Goal: Task Accomplishment & Management: Use online tool/utility

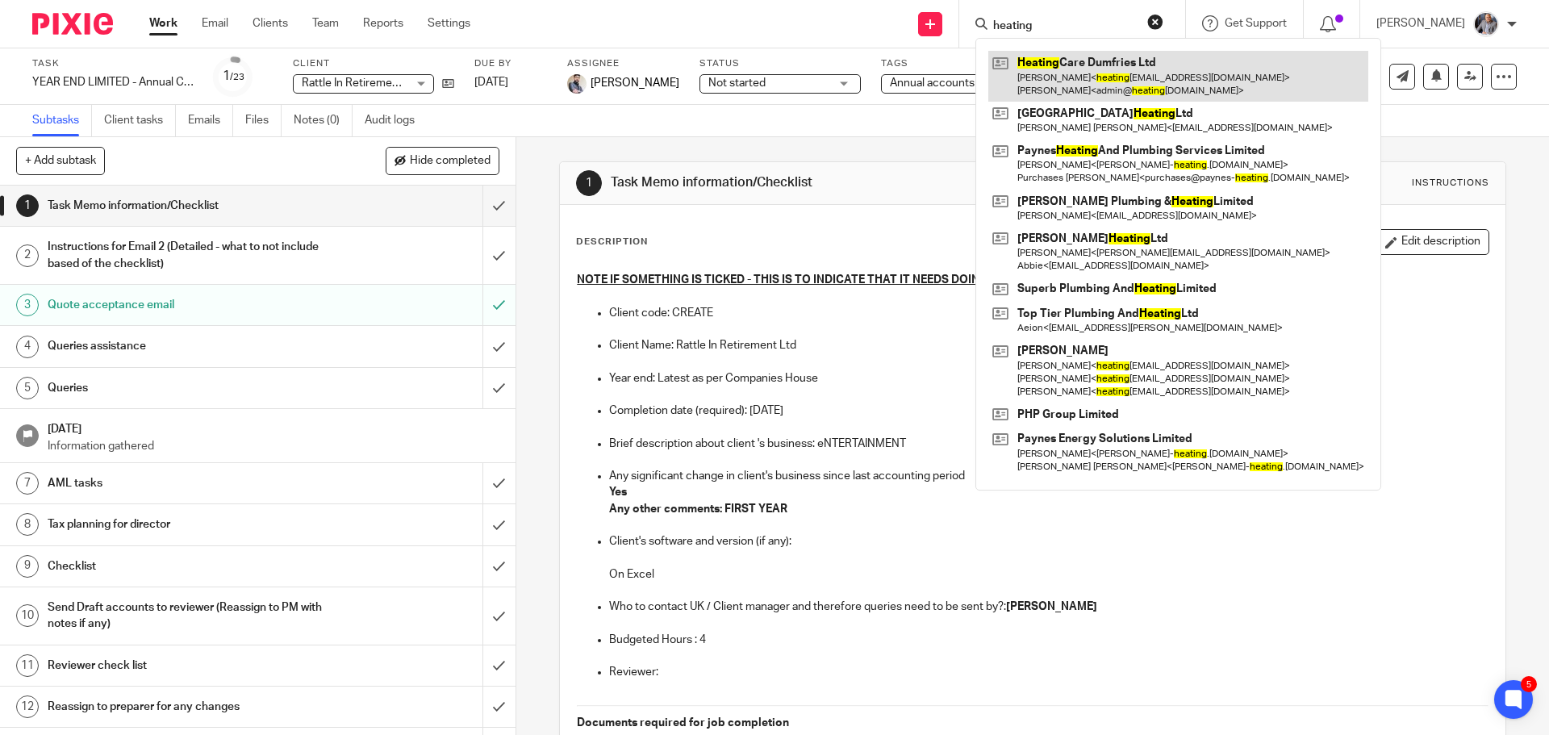
type input "heating"
click at [1113, 76] on link at bounding box center [1178, 76] width 380 height 50
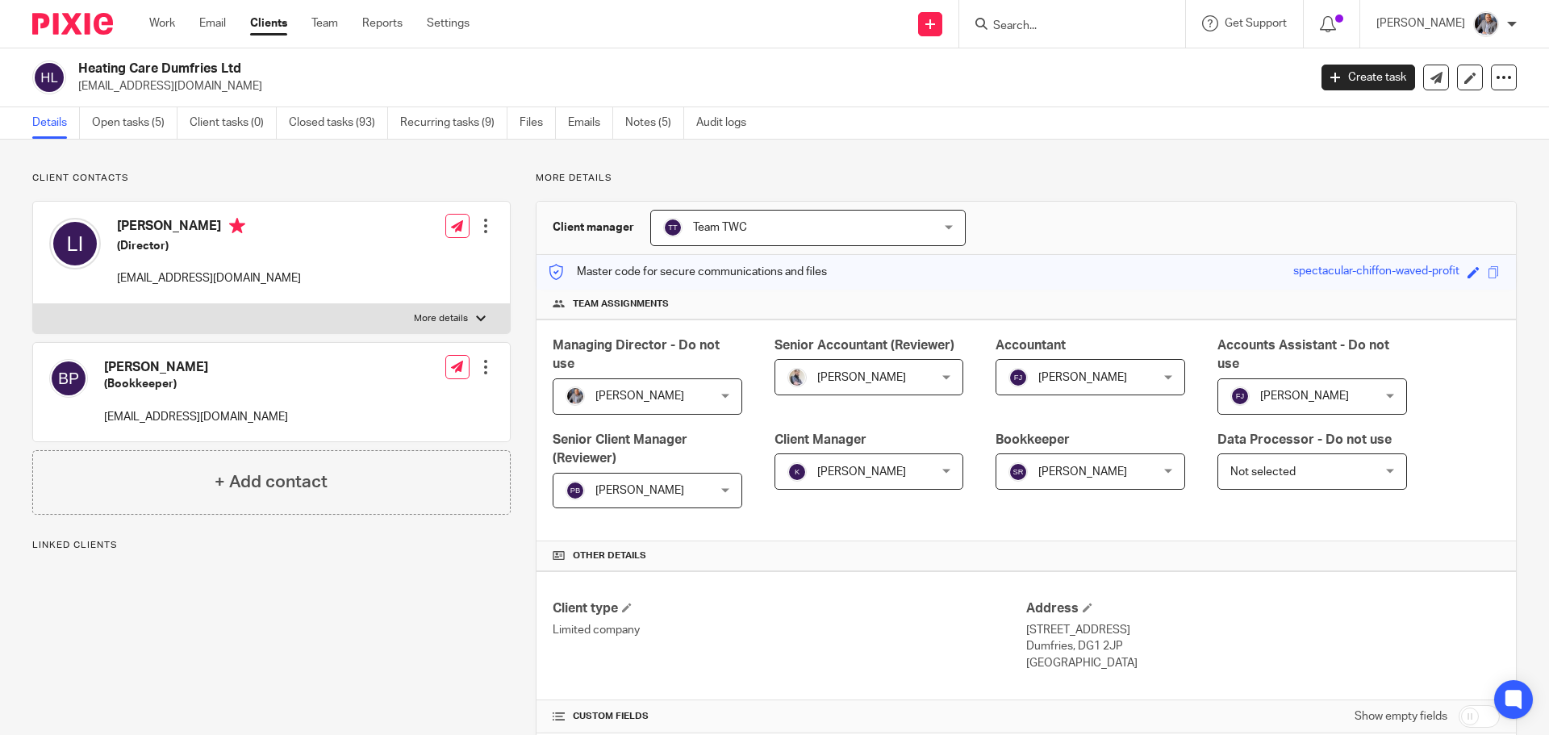
click at [113, 117] on link "Open tasks (5)" at bounding box center [135, 122] width 86 height 31
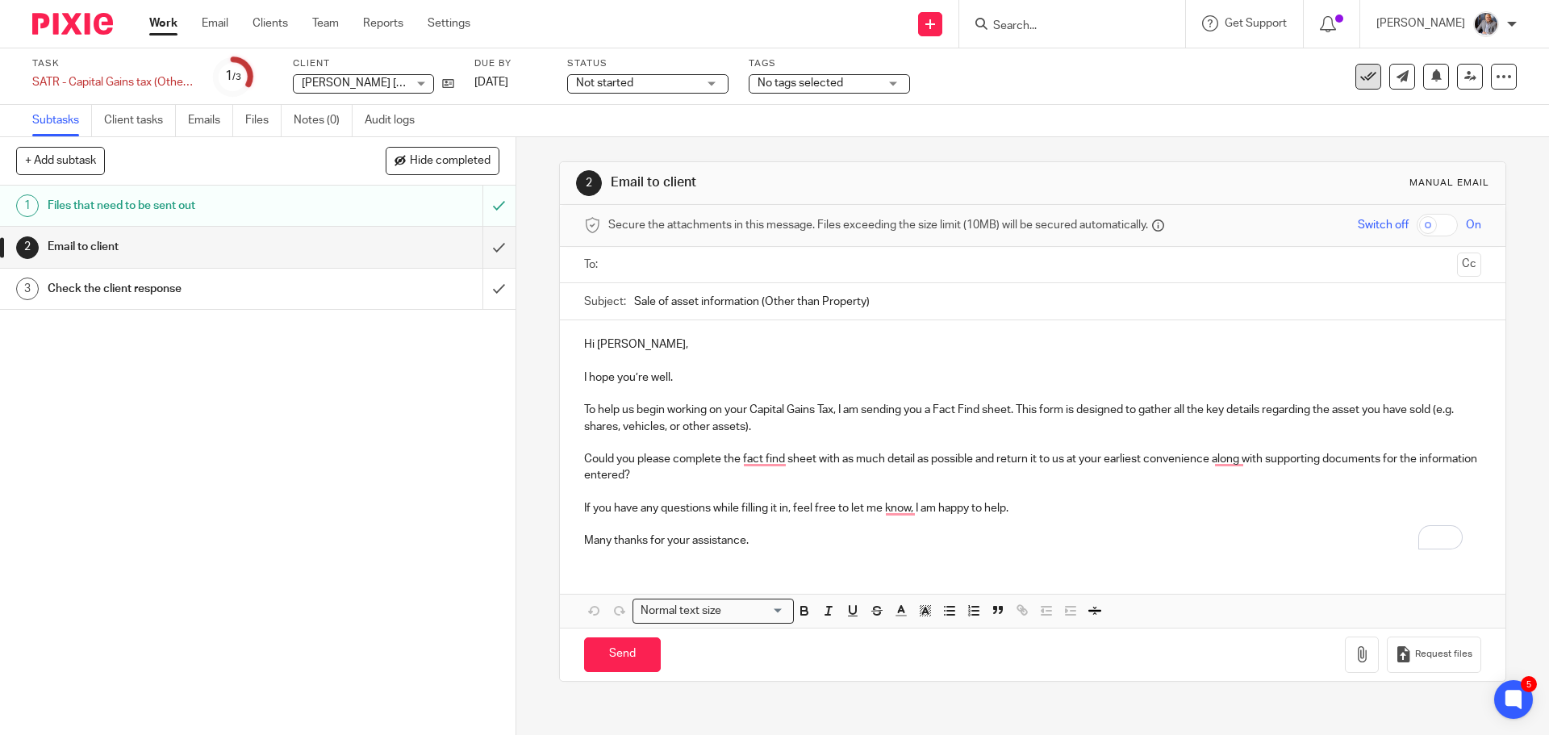
click at [1360, 84] on icon at bounding box center [1368, 77] width 16 height 16
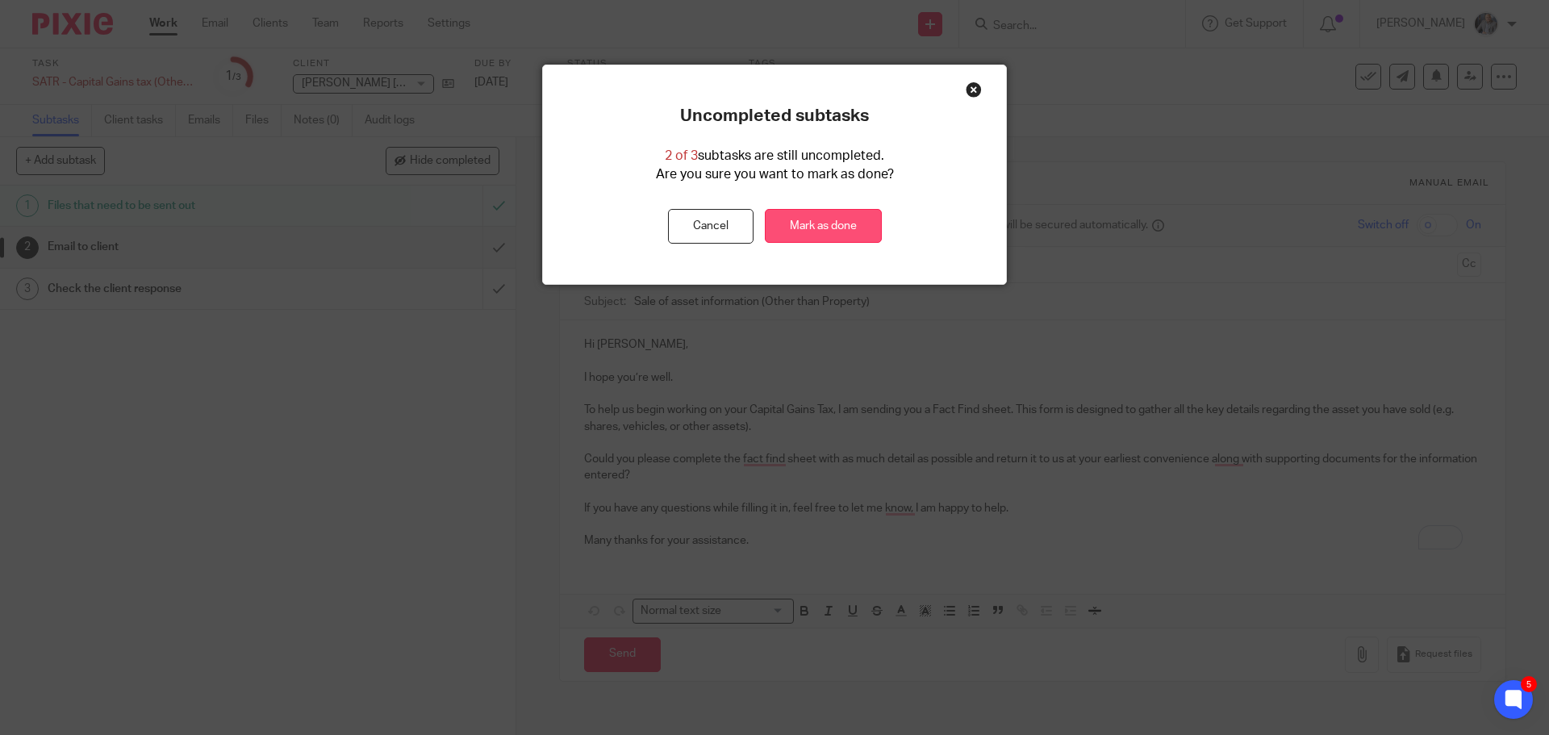
click at [833, 230] on link "Mark as done" at bounding box center [823, 226] width 117 height 35
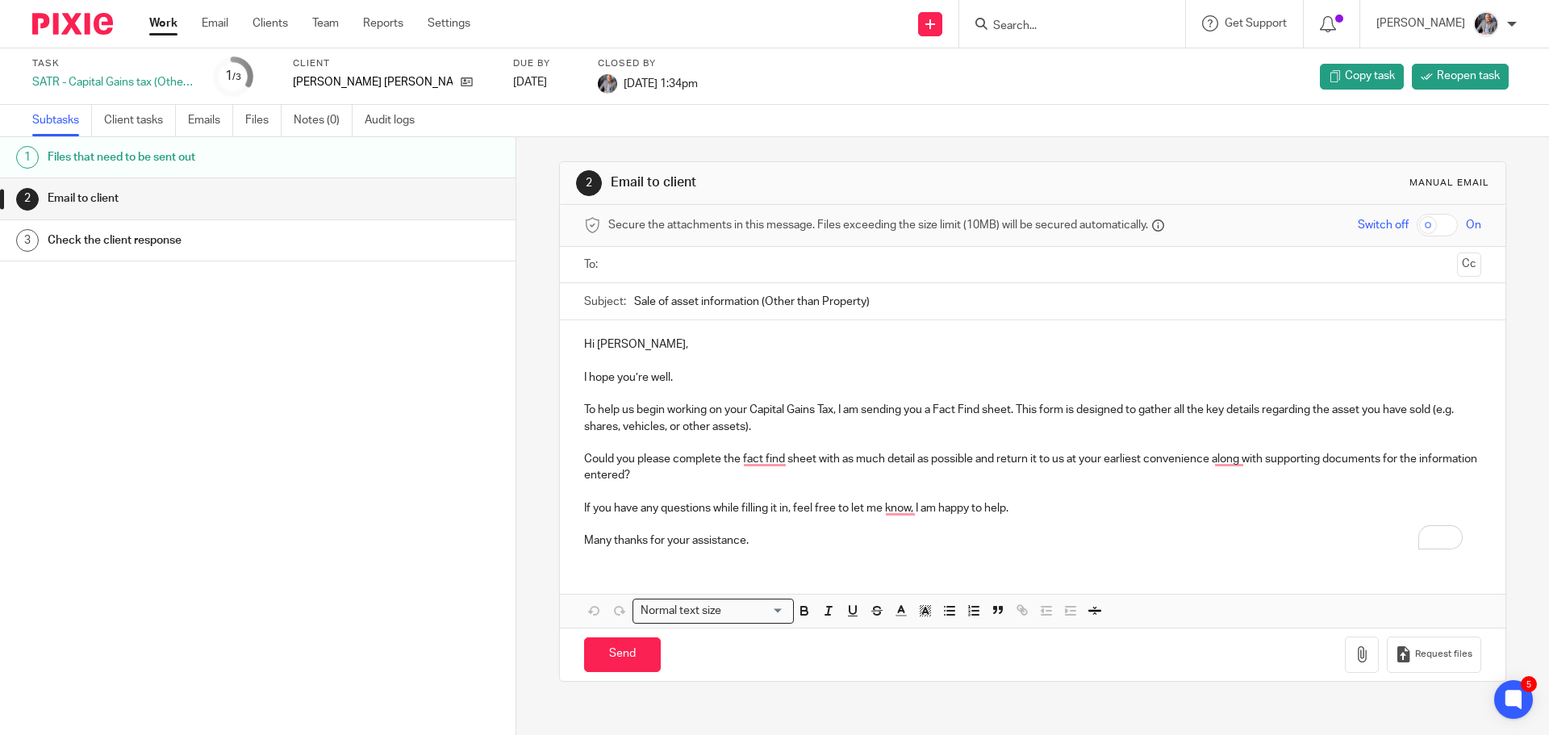
click at [1096, 29] on input "Search" at bounding box center [1063, 26] width 145 height 15
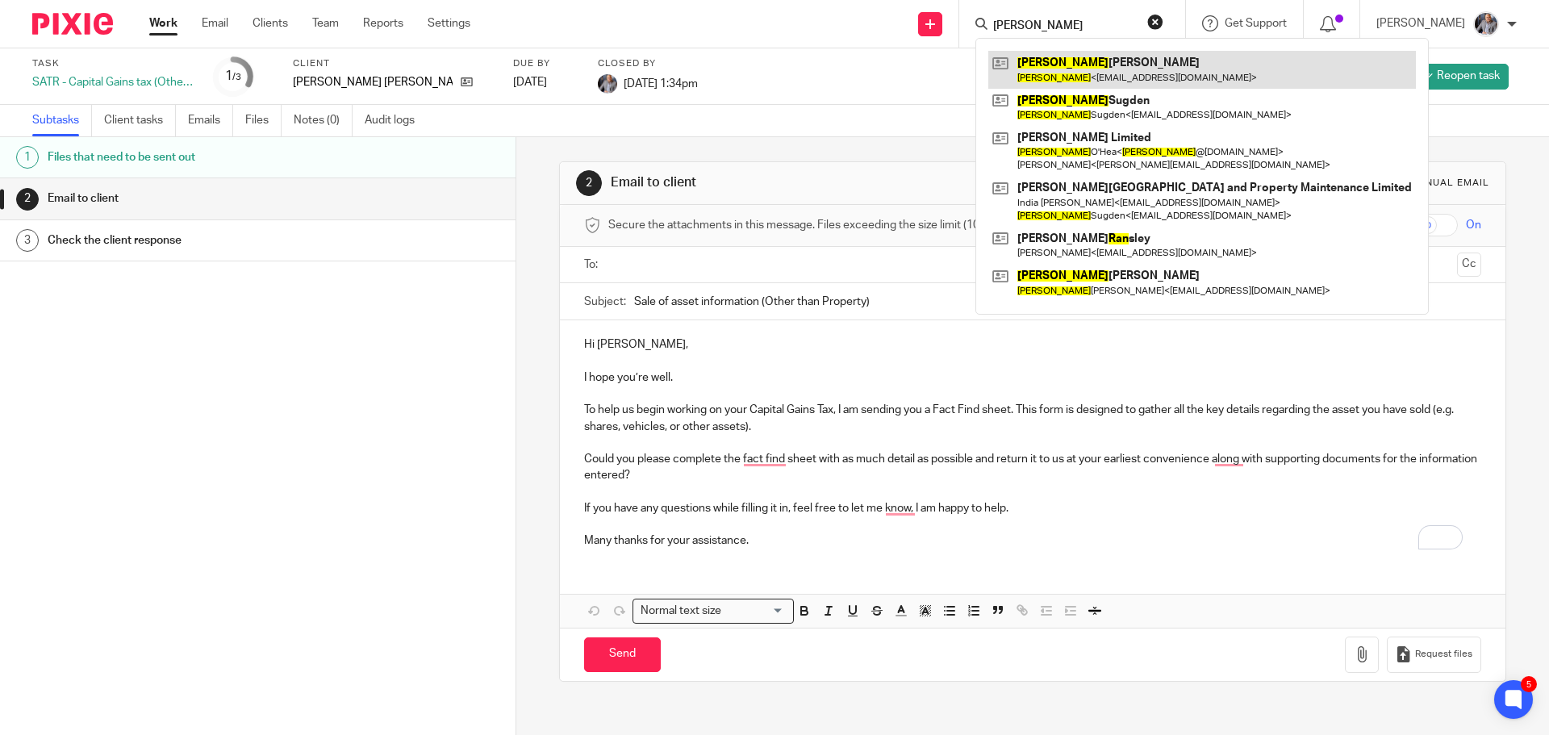
type input "[PERSON_NAME]"
click at [1082, 65] on link at bounding box center [1202, 69] width 428 height 37
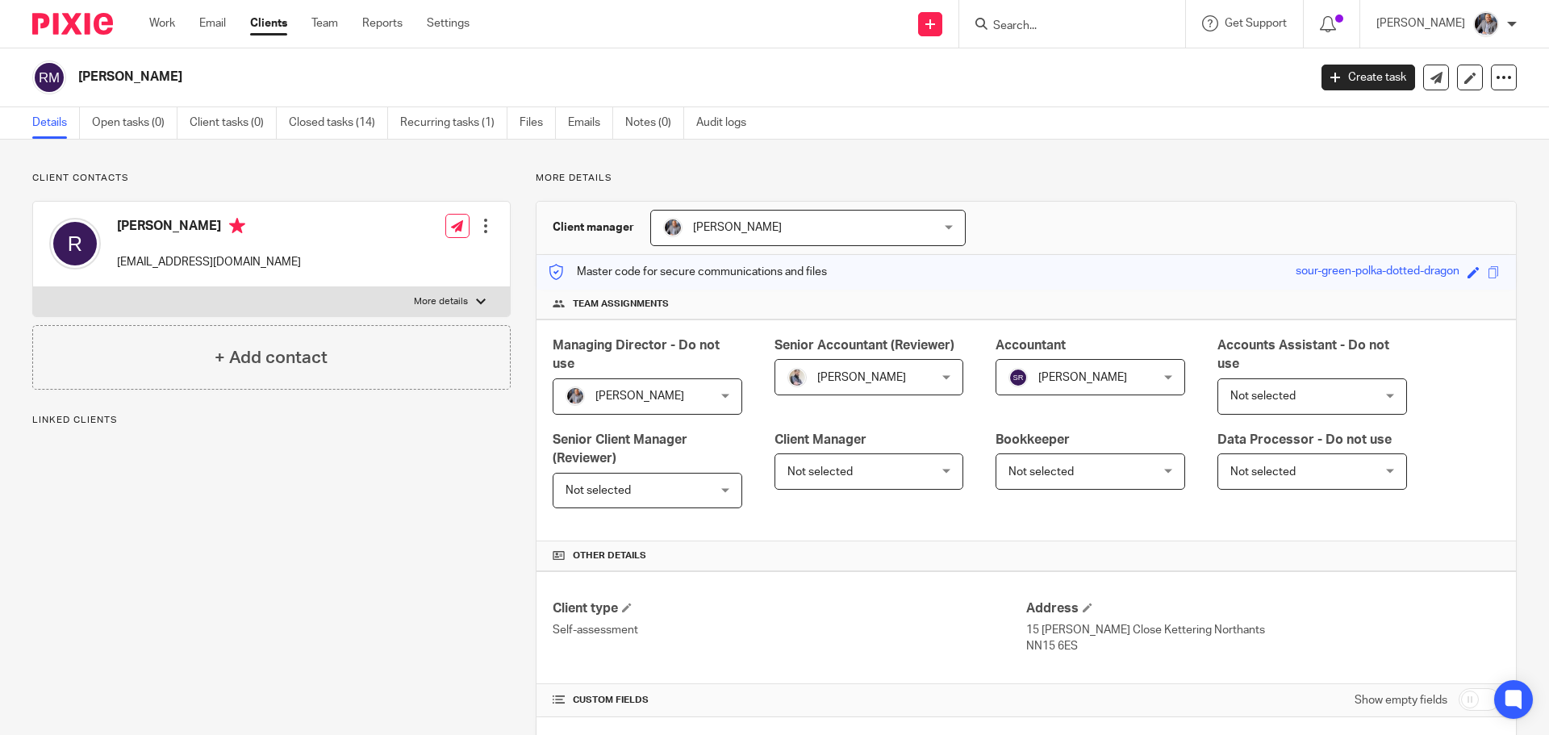
click at [156, 118] on link "Open tasks (0)" at bounding box center [135, 122] width 86 height 31
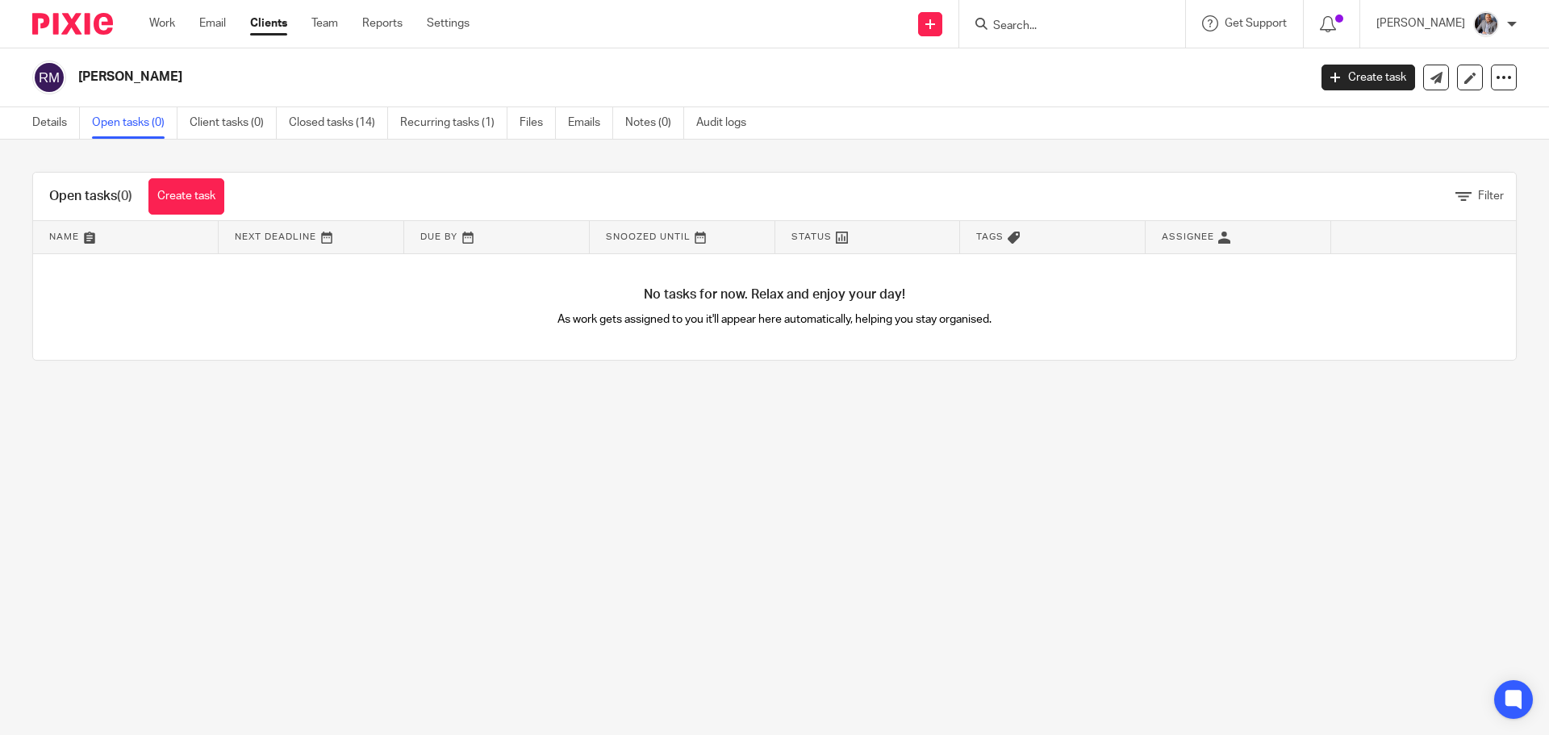
drag, startPoint x: 1371, startPoint y: 81, endPoint x: 1296, endPoint y: 210, distance: 149.3
click at [1370, 81] on link "Create task" at bounding box center [1368, 78] width 94 height 26
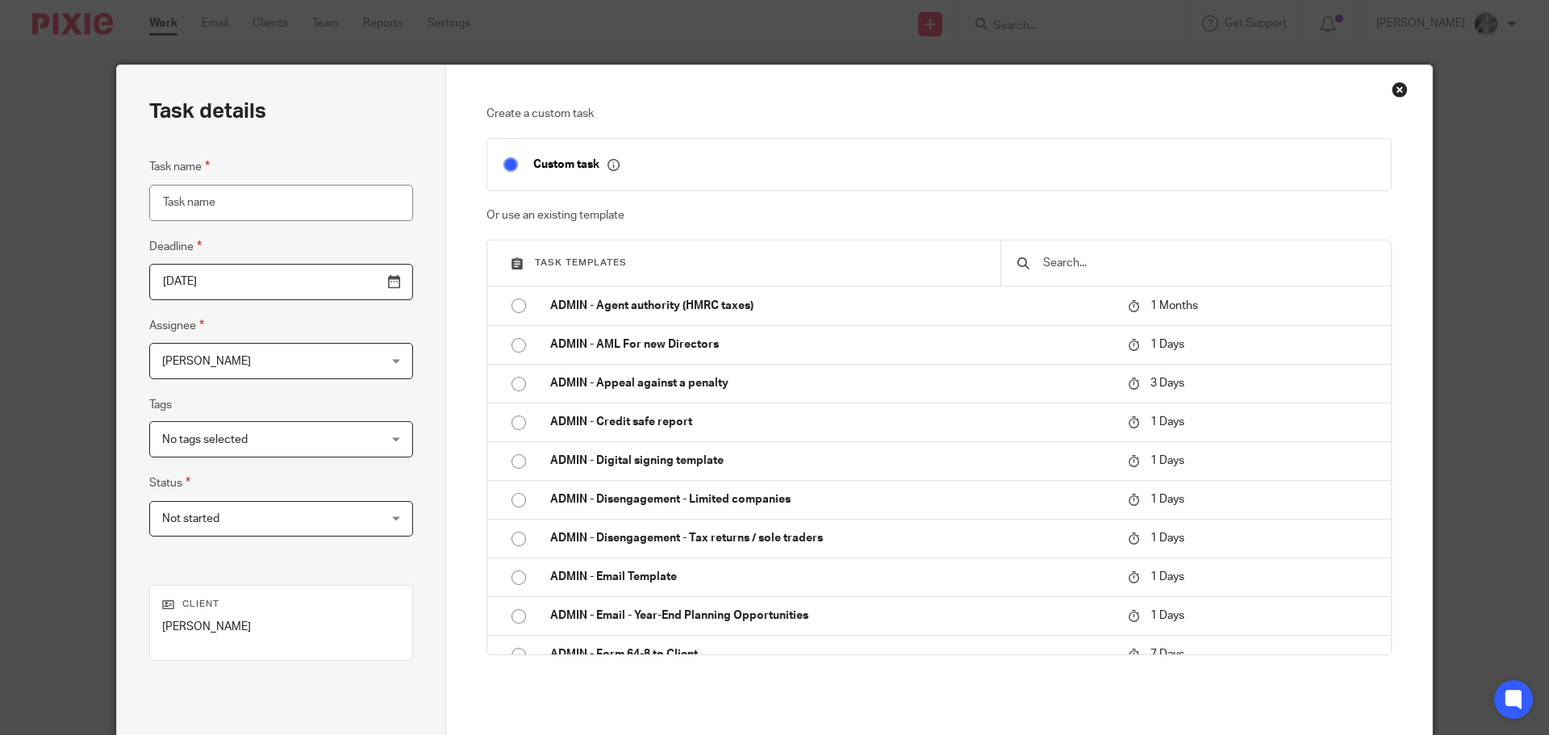
click at [1098, 268] on input "text" at bounding box center [1207, 263] width 333 height 18
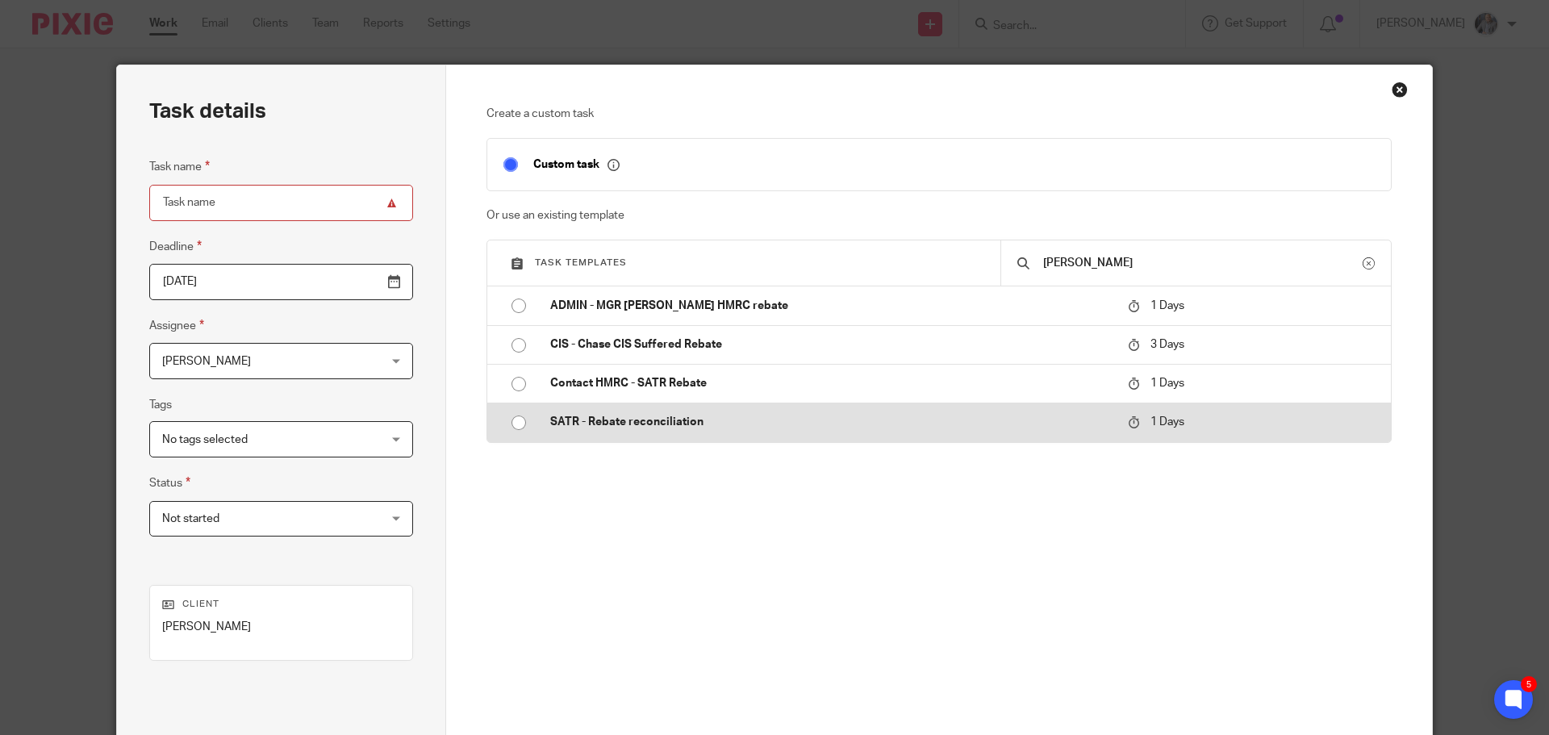
type input "reba"
click at [632, 430] on p "SATR - Rebate reconciliation" at bounding box center [830, 422] width 561 height 16
type input "2025-09-23"
type input "SATR - Rebate reconciliation"
checkbox input "false"
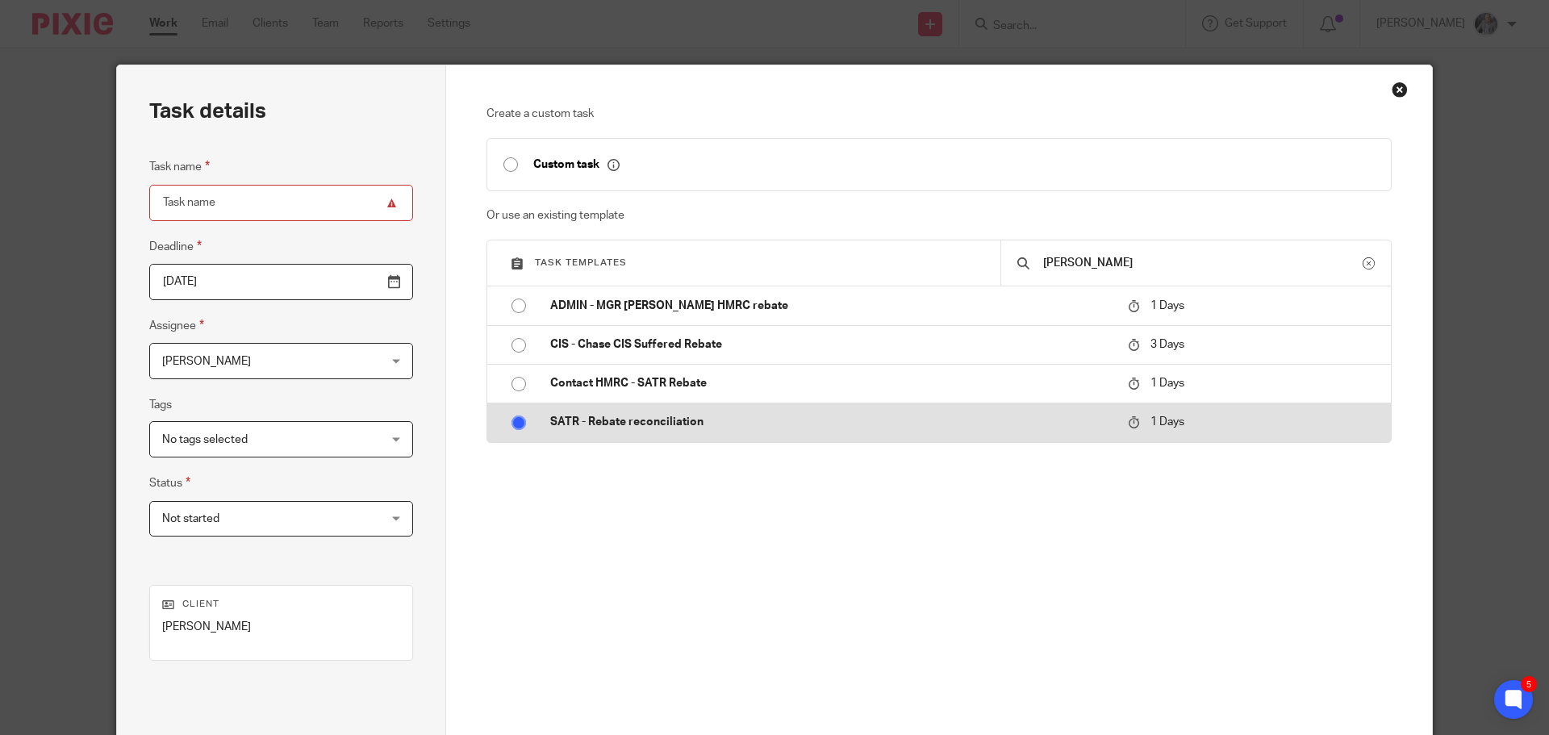
radio input "true"
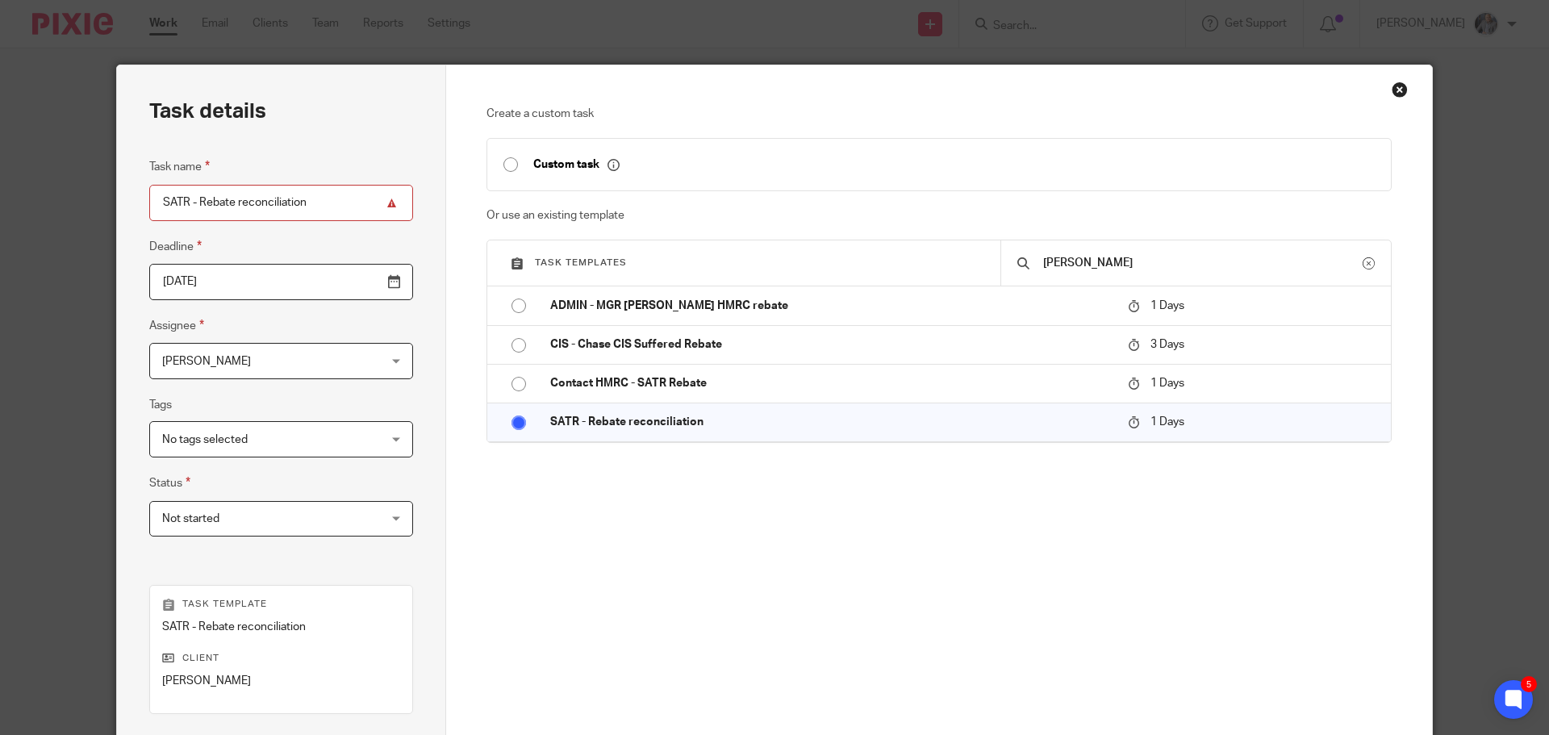
scroll to position [219, 0]
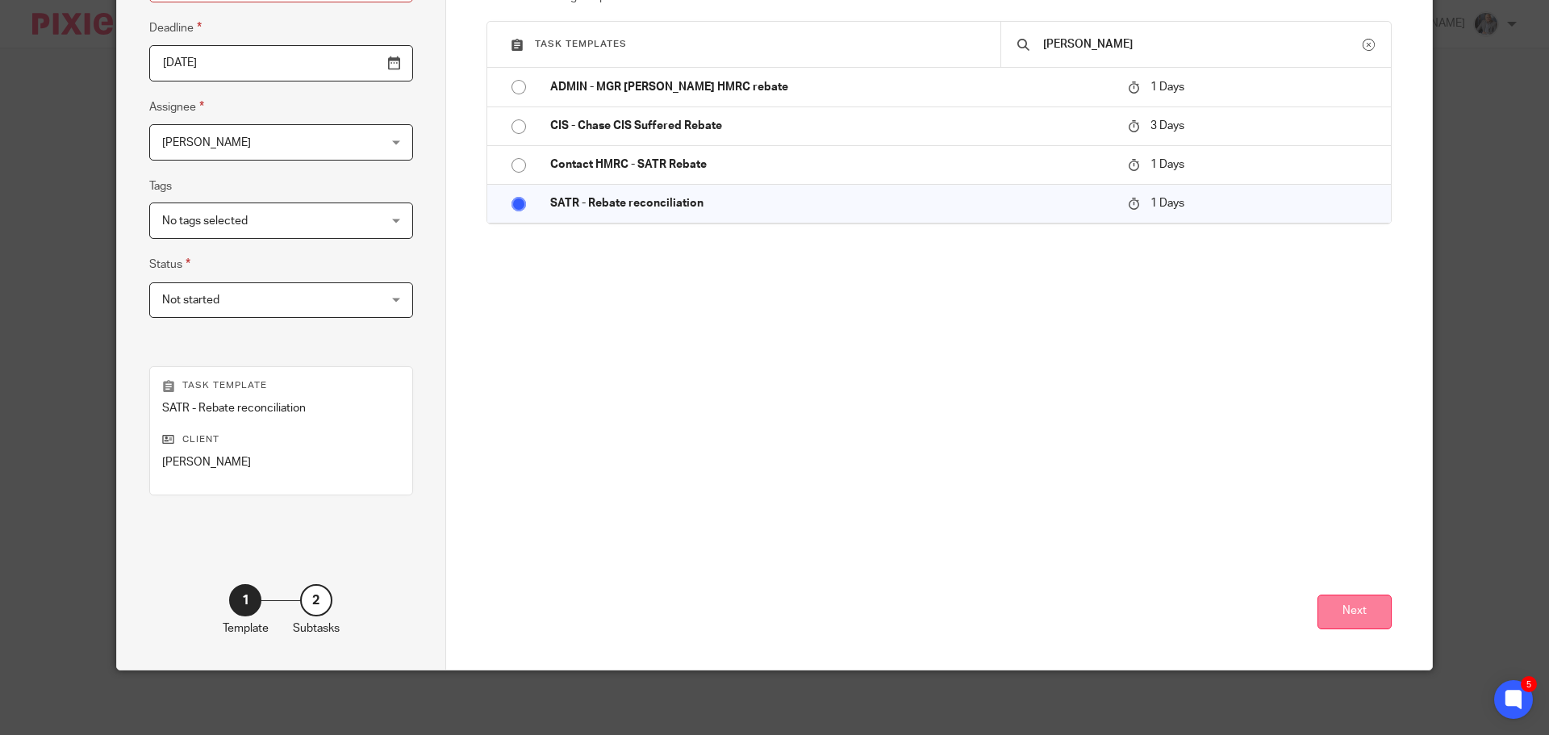
click at [1346, 607] on button "Next" at bounding box center [1354, 612] width 74 height 35
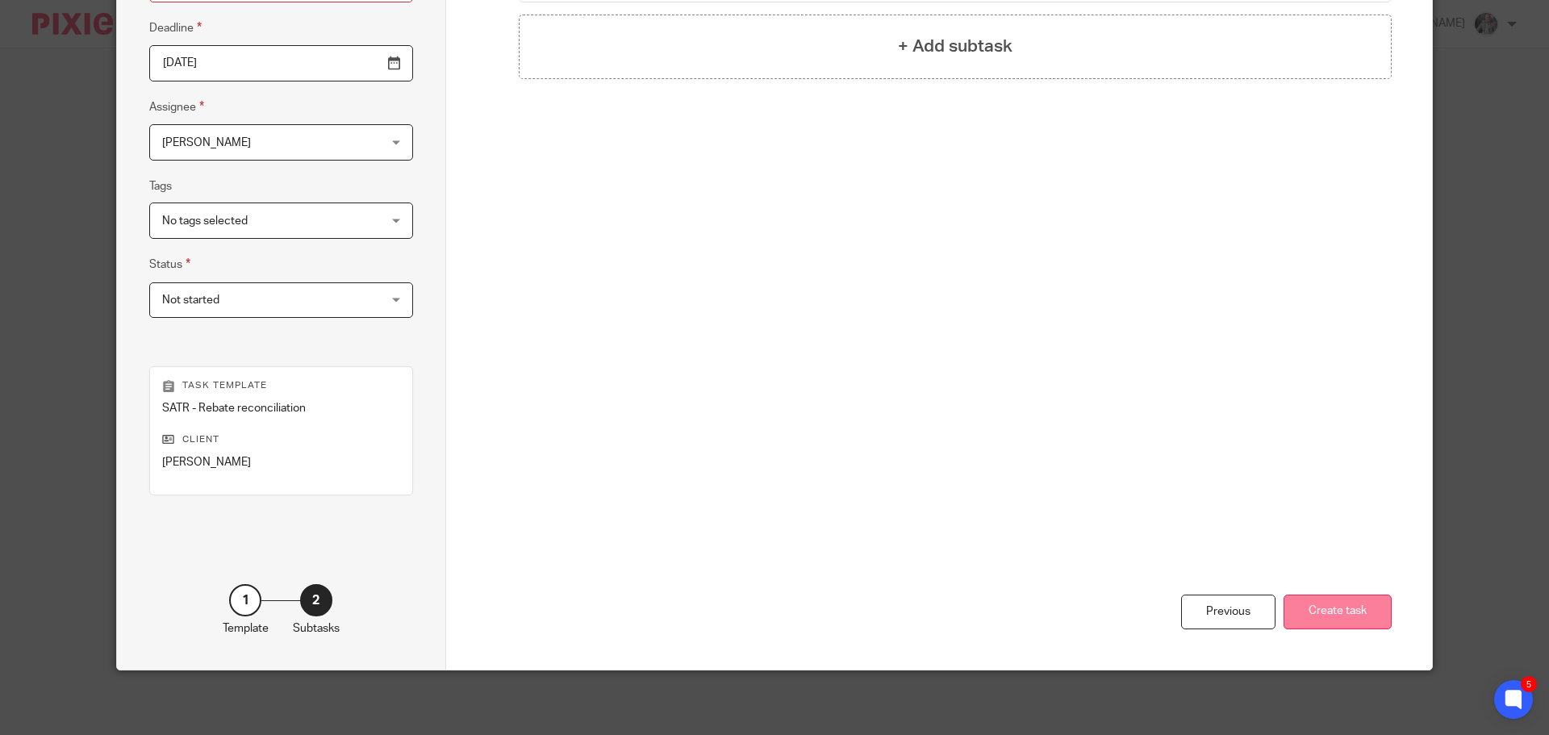
click at [1338, 595] on button "Create task" at bounding box center [1338, 612] width 108 height 35
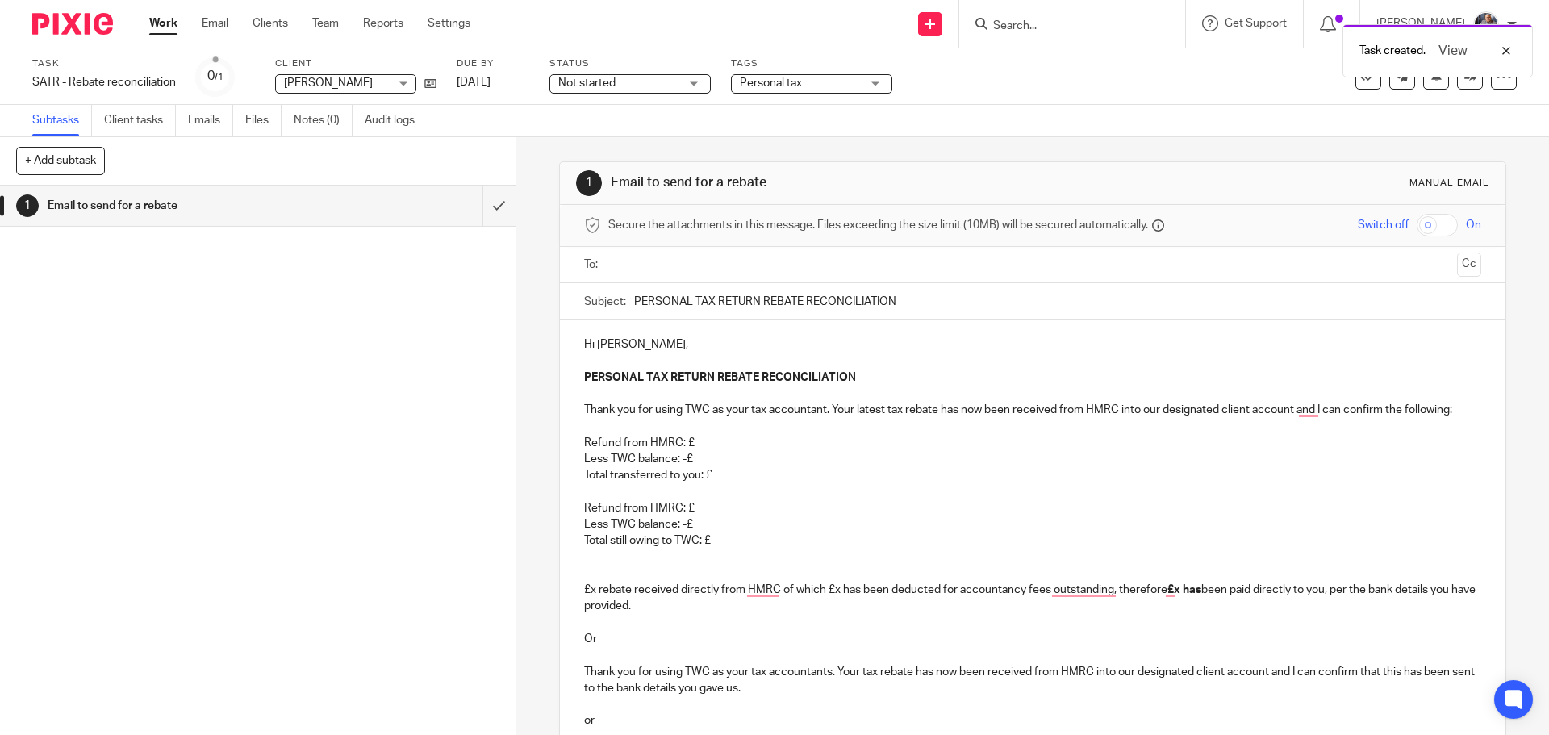
click at [704, 269] on input "text" at bounding box center [1032, 265] width 836 height 19
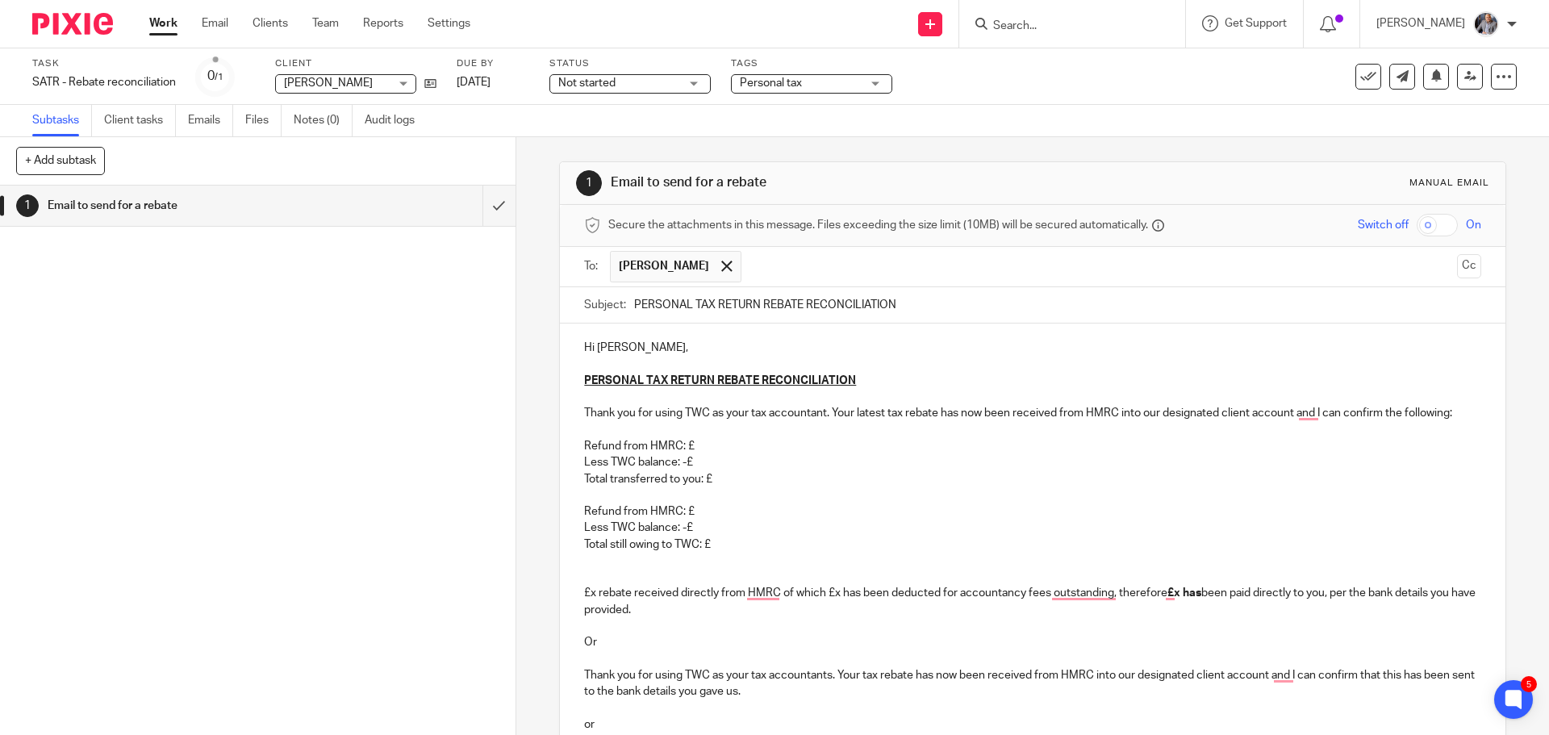
click at [728, 438] on p "Refund from HMRC: £" at bounding box center [1032, 446] width 896 height 16
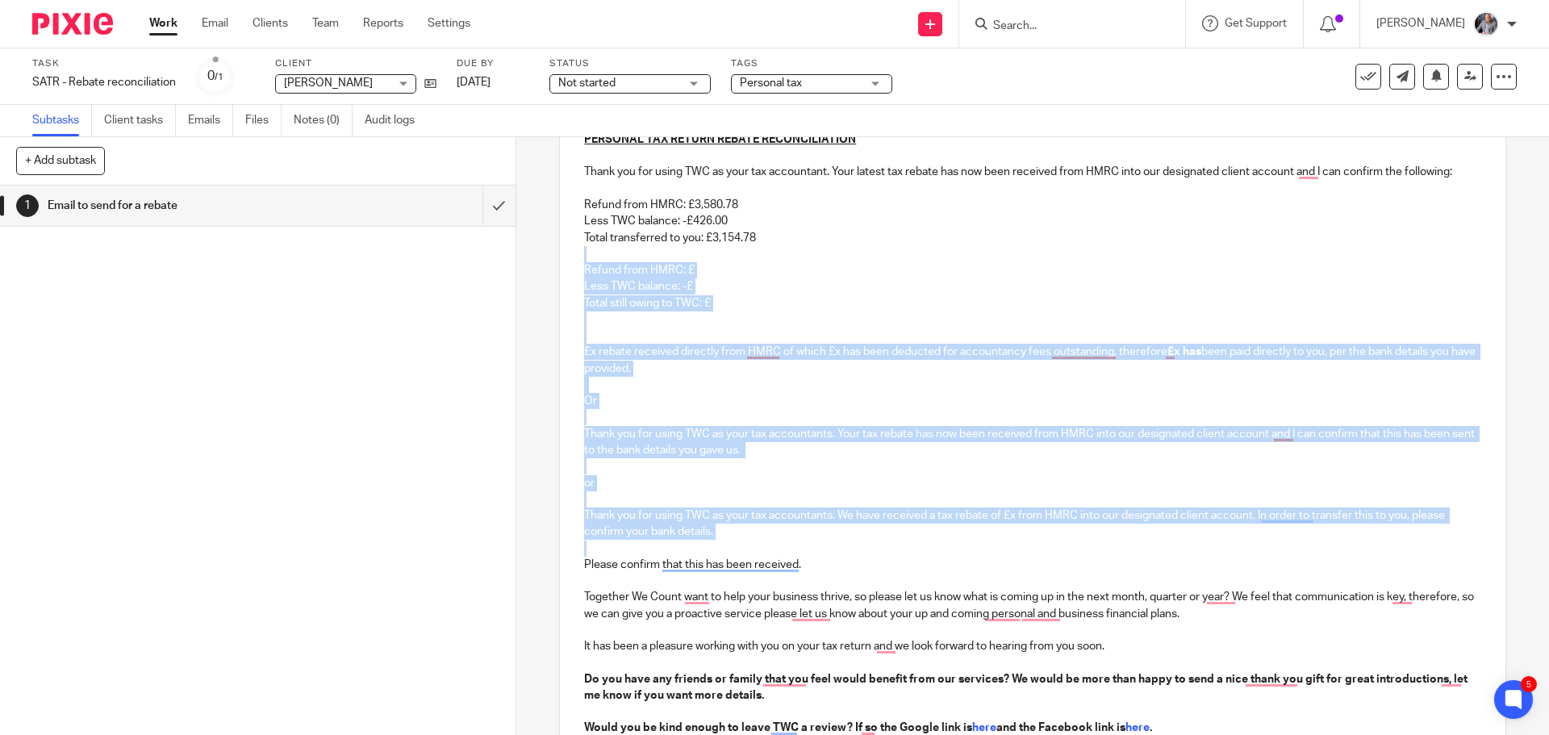
scroll to position [242, 0]
drag, startPoint x: 785, startPoint y: 472, endPoint x: 863, endPoint y: 537, distance: 101.9
click at [863, 537] on div "Hi Ryan, PERSONAL TAX RETURN REBATE RECONCILIATION Thank you for using TWC as y…" at bounding box center [1032, 430] width 945 height 699
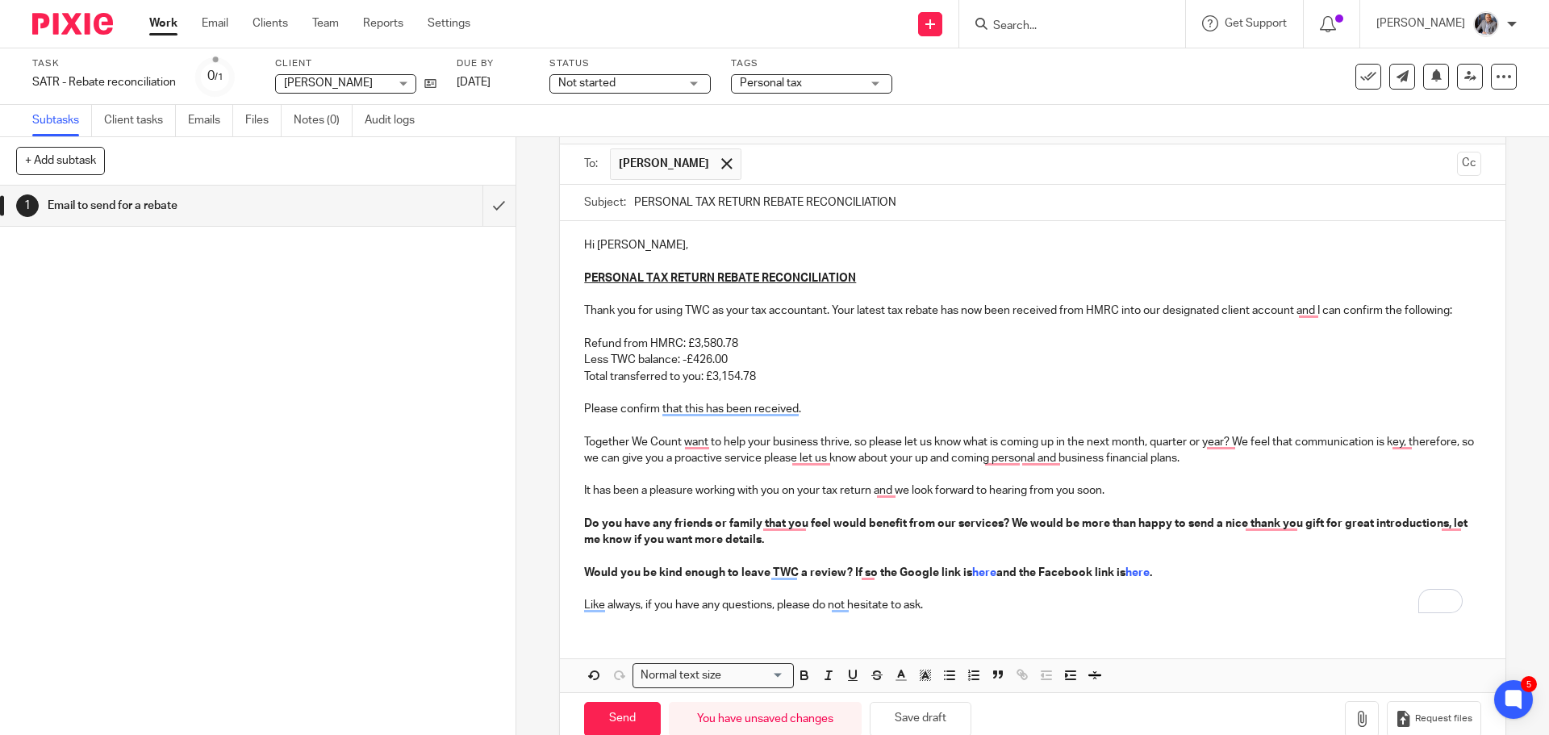
scroll to position [138, 0]
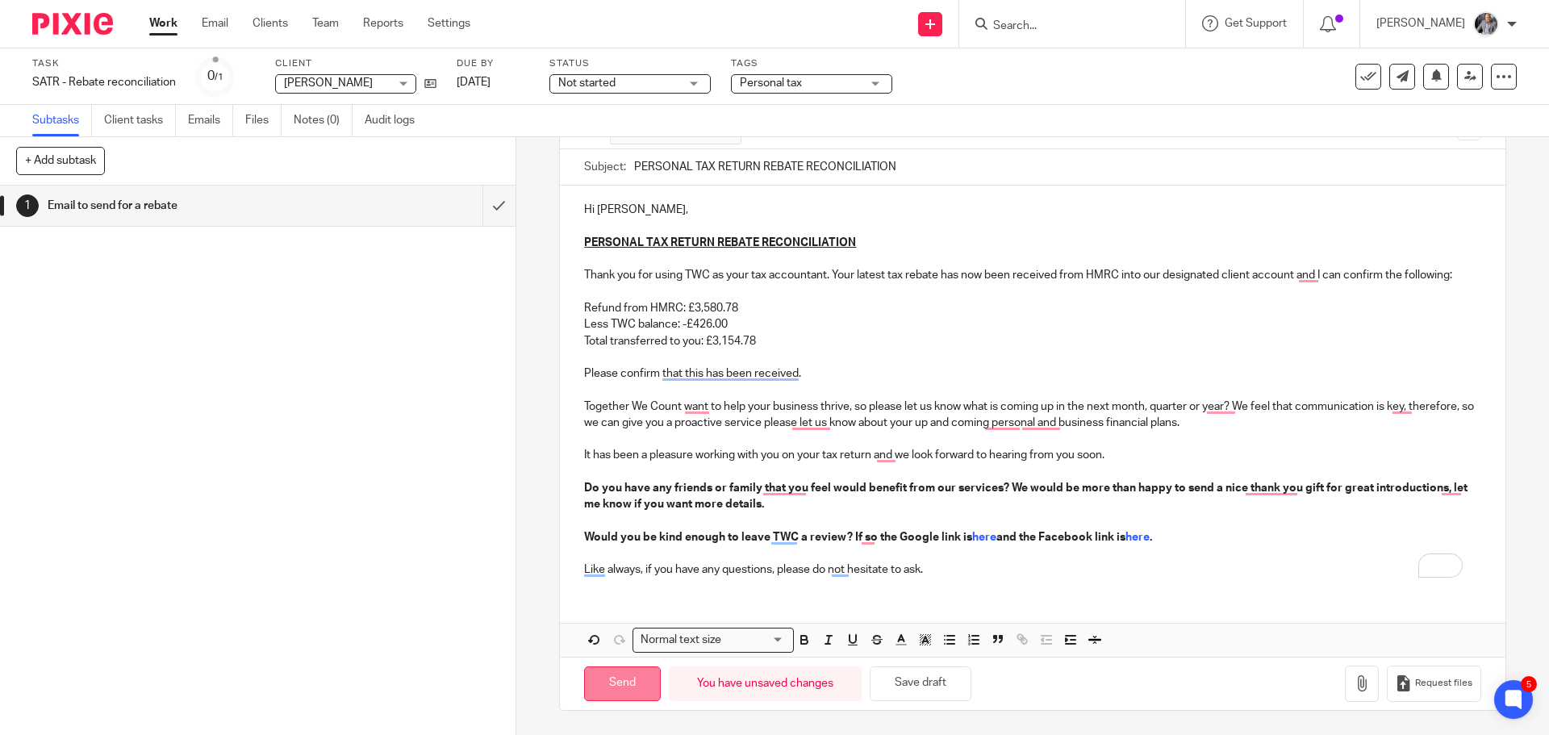
click at [616, 674] on input "Send" at bounding box center [622, 683] width 77 height 35
type input "Sent"
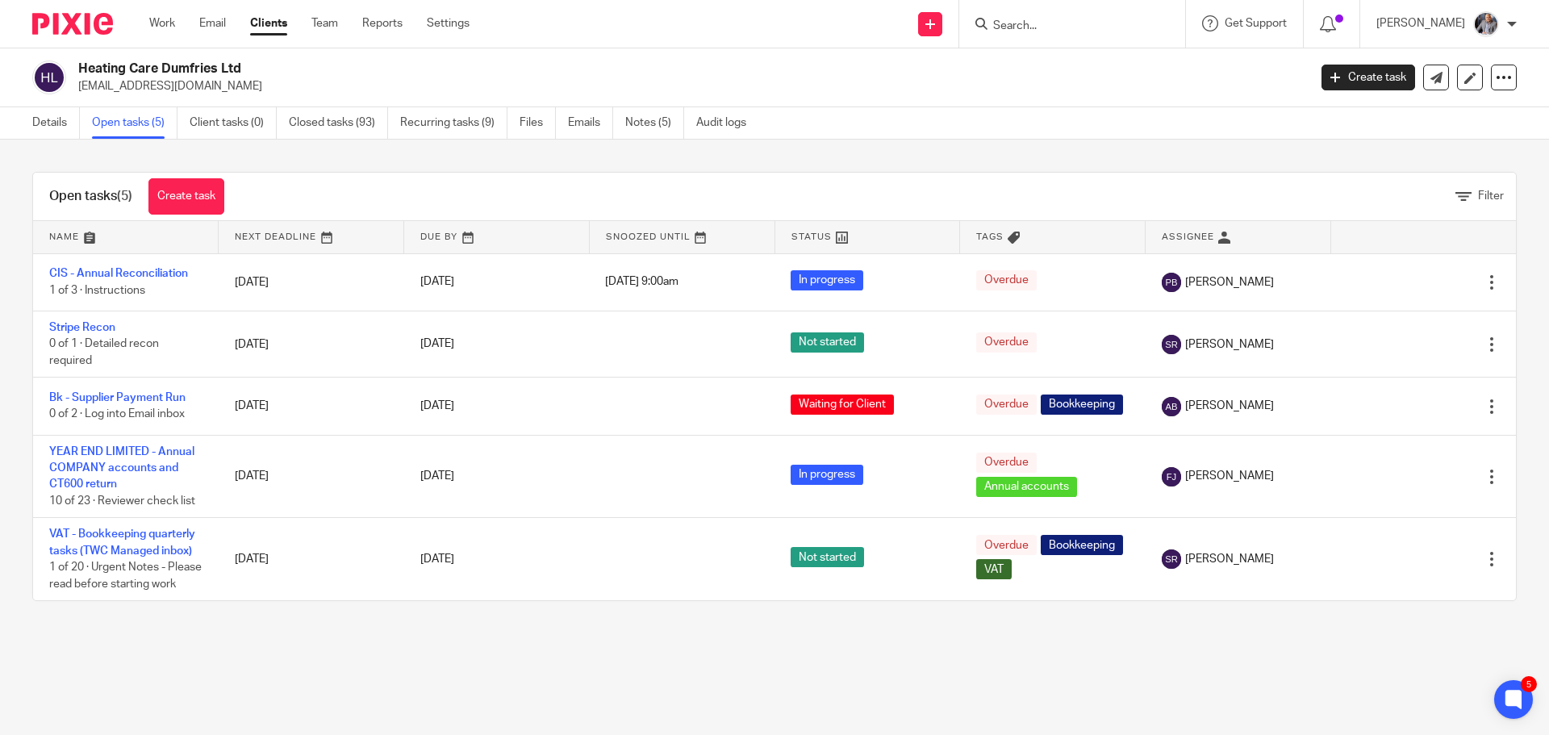
click at [247, 699] on main "Heating Care Dumfries Ltd [EMAIL_ADDRESS][DOMAIN_NAME] Create task Update from …" at bounding box center [774, 367] width 1549 height 735
